Goal: Task Accomplishment & Management: Manage account settings

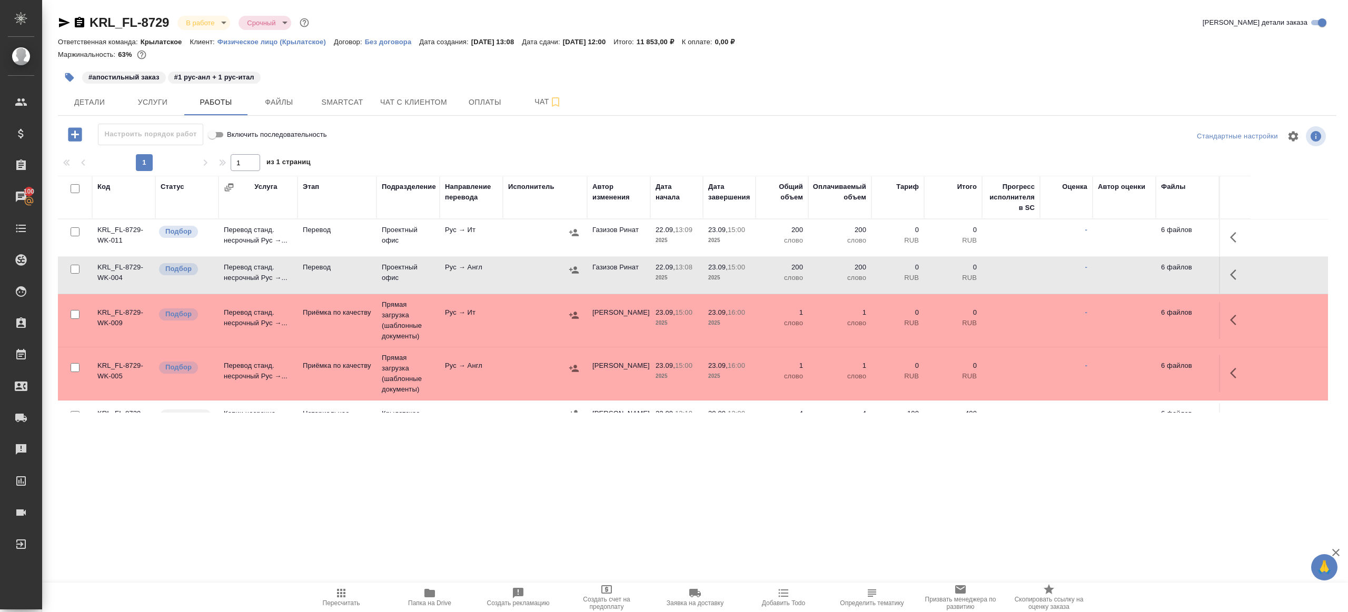
click at [342, 587] on icon "button" at bounding box center [341, 593] width 13 height 13
click at [341, 586] on button "Пересчитать" at bounding box center [341, 597] width 88 height 29
click at [340, 585] on button "Пересчитать" at bounding box center [341, 597] width 88 height 29
click at [419, 525] on div ".cls-1 fill:#fff; AWATERA [PERSON_NAME] Клиенты Спецификации Заказы 100 Чаты To…" at bounding box center [674, 306] width 1348 height 612
